Goal: Transaction & Acquisition: Book appointment/travel/reservation

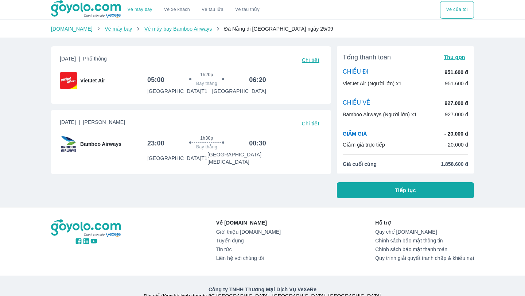
click at [359, 190] on button "Tiếp tục" at bounding box center [405, 190] width 137 height 16
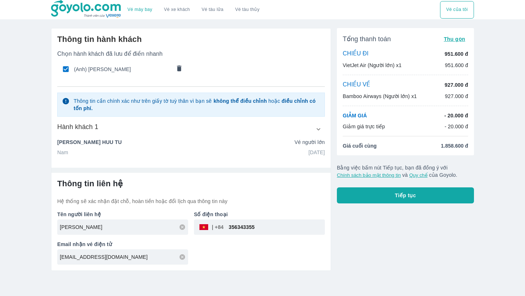
click at [366, 197] on button "Tiếp tục" at bounding box center [405, 195] width 137 height 16
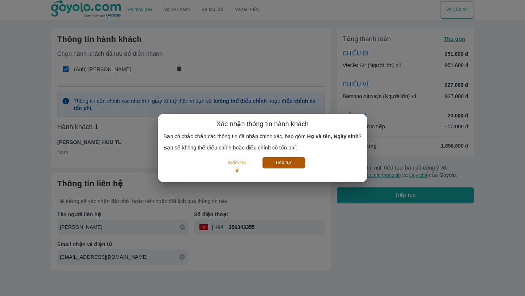
click at [280, 165] on button "Tiếp tục" at bounding box center [283, 162] width 43 height 11
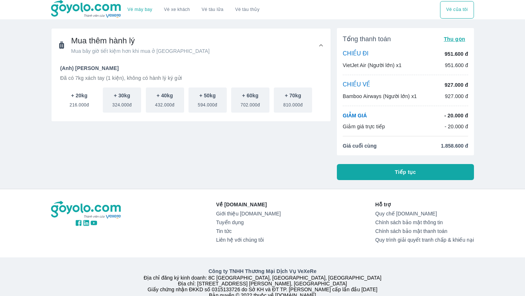
click at [79, 107] on span "216.000đ" at bounding box center [79, 103] width 19 height 9
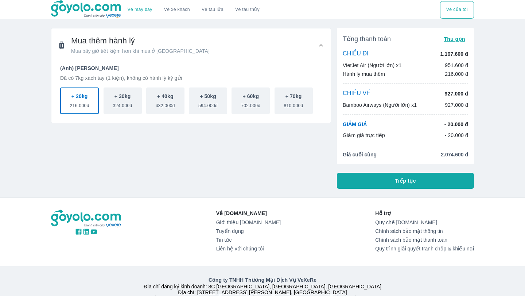
click at [402, 186] on button "Tiếp tục" at bounding box center [405, 181] width 137 height 16
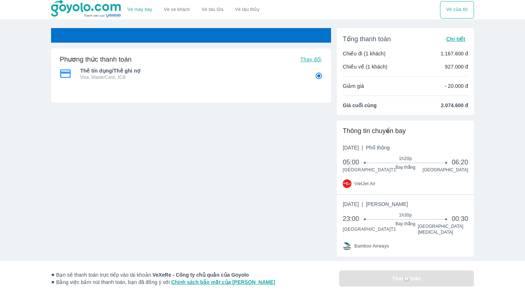
radio input "false"
click at [269, 216] on div "Phương thức thanh toán Thay đổi Thẻ tín dụng/Thẻ ghi nợ Visa, MasterCard, JCB T…" at bounding box center [191, 124] width 280 height 193
